Goal: Contribute content: Add original content to the website for others to see

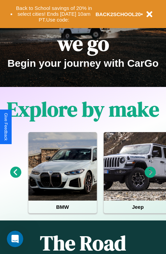
scroll to position [105, 0]
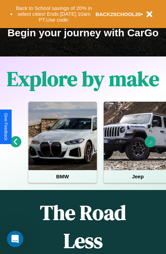
click at [150, 146] on icon at bounding box center [150, 141] width 11 height 11
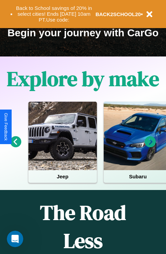
click at [150, 146] on icon at bounding box center [150, 141] width 11 height 11
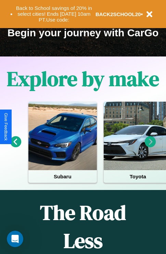
click at [150, 146] on icon at bounding box center [150, 141] width 11 height 11
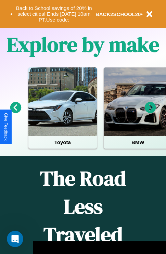
scroll to position [532, 0]
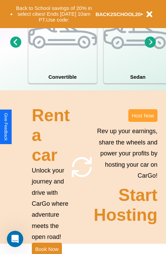
click at [142, 122] on button "Host Now" at bounding box center [142, 115] width 29 height 13
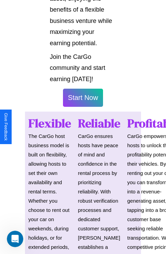
scroll to position [1112, 0]
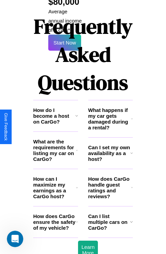
click at [132, 116] on icon at bounding box center [132, 118] width 2 height 5
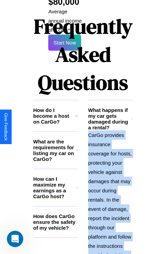
scroll to position [1215, 0]
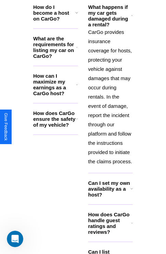
click at [110, 248] on h3 "Can I list multiple cars on CarGo?" at bounding box center [109, 256] width 42 height 17
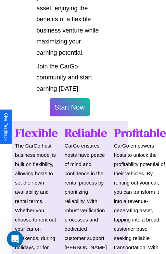
scroll to position [484, 13]
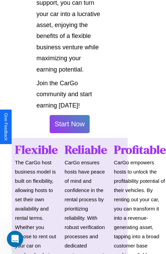
click at [69, 127] on button "Start Now" at bounding box center [70, 124] width 40 height 18
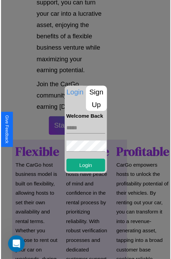
scroll to position [484, 12]
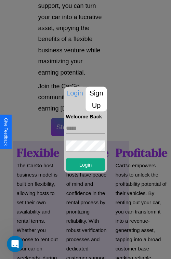
click at [96, 99] on p "Sign Up" at bounding box center [96, 98] width 21 height 25
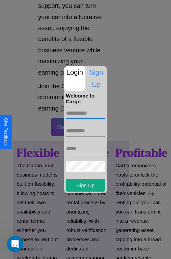
click at [85, 113] on input "text" at bounding box center [85, 113] width 39 height 11
type input "******"
click at [85, 131] on input "text" at bounding box center [85, 130] width 39 height 11
type input "*******"
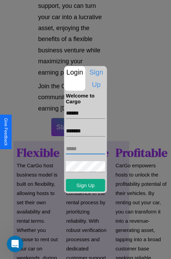
click at [85, 148] on input "text" at bounding box center [85, 148] width 39 height 11
type input "**********"
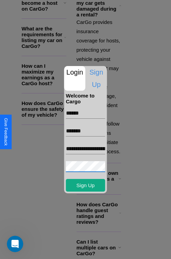
click at [76, 249] on div at bounding box center [85, 129] width 171 height 259
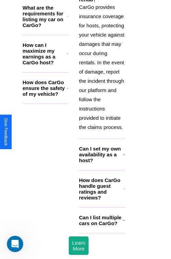
scroll to position [482, 12]
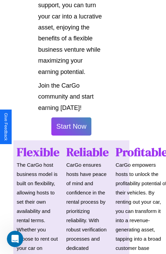
click at [71, 129] on button "Start Now" at bounding box center [71, 126] width 40 height 18
